Goal: Task Accomplishment & Management: Manage account settings

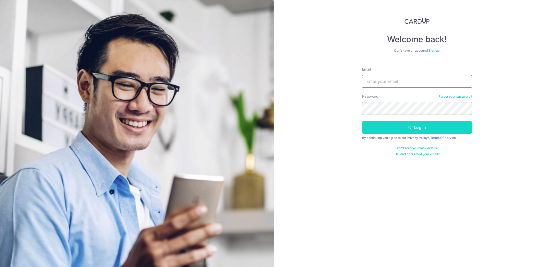
type input "[EMAIL_ADDRESS][DOMAIN_NAME]"
click at [414, 125] on button "Log in" at bounding box center [417, 127] width 110 height 13
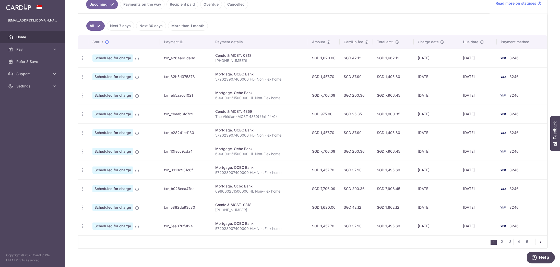
scroll to position [124, 0]
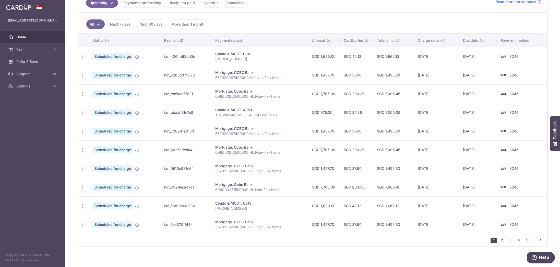
click at [501, 241] on link "2" at bounding box center [502, 240] width 6 height 6
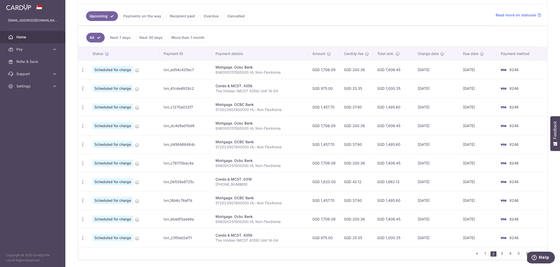
scroll to position [128, 0]
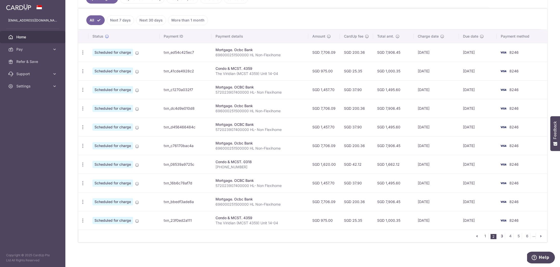
click at [503, 237] on link "3" at bounding box center [502, 236] width 6 height 6
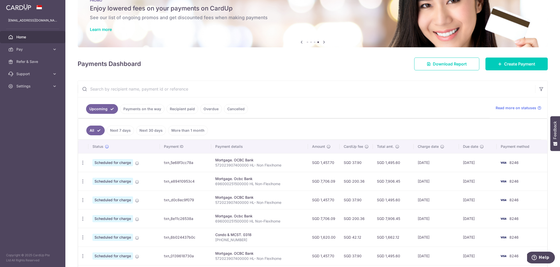
scroll to position [0, 0]
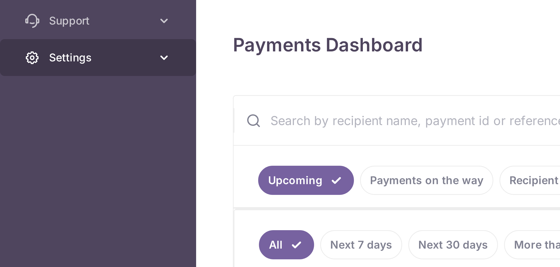
click at [26, 88] on span "Settings" at bounding box center [33, 86] width 34 height 5
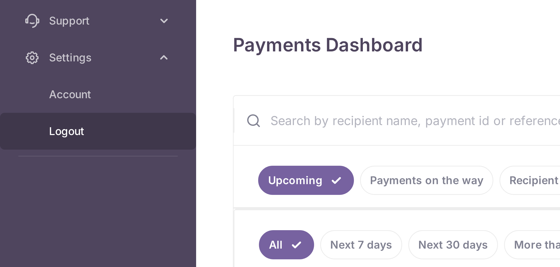
click at [24, 111] on span "Logout" at bounding box center [33, 110] width 34 height 5
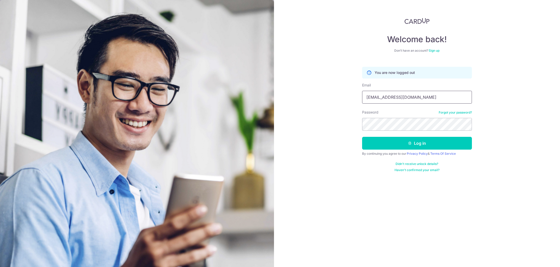
click at [387, 99] on input "[EMAIL_ADDRESS][DOMAIN_NAME]" at bounding box center [417, 97] width 110 height 13
type input "[EMAIL_ADDRESS][DOMAIN_NAME]"
click at [405, 145] on button "Log in" at bounding box center [417, 143] width 110 height 13
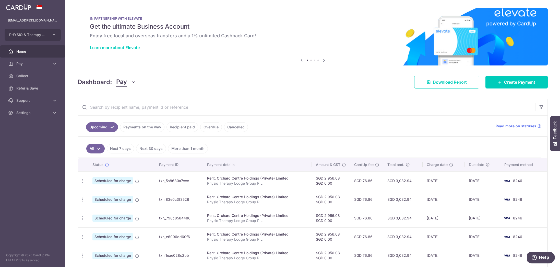
scroll to position [21, 0]
